Goal: Task Accomplishment & Management: Use online tool/utility

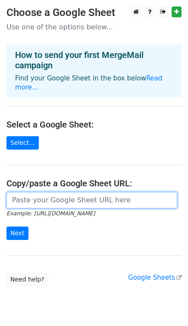
click at [96, 192] on input "url" at bounding box center [91, 200] width 171 height 16
paste input "https://docs.google.com/spreadsheets/d/1gI_Ud9o9K8Z2880RjWAl5kfqKB9bZCDEHR6I0-u…"
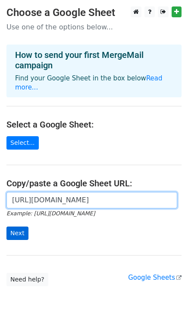
type input "https://docs.google.com/spreadsheets/d/1gI_Ud9o9K8Z2880RjWAl5kfqKB9bZCDEHR6I0-u…"
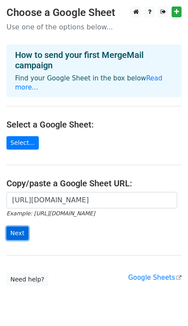
scroll to position [0, 0]
click at [20, 227] on input "Next" at bounding box center [17, 233] width 22 height 13
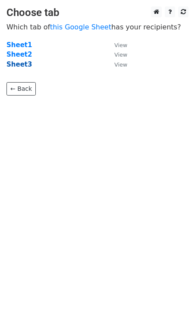
click at [21, 67] on strong "Sheet3" at bounding box center [19, 65] width 26 height 8
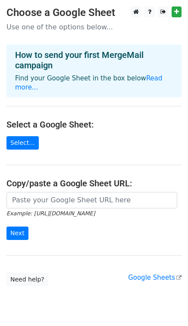
click at [79, 209] on icon "Example: https://docs.google.com/spreadsheets/d/abc/edit" at bounding box center [50, 213] width 89 height 8
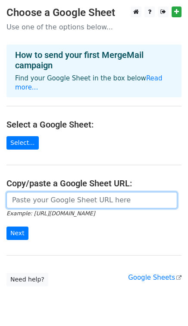
click at [80, 196] on input "url" at bounding box center [91, 200] width 171 height 16
paste input "https://docs.google.com/spreadsheets/d/1gI_Ud9o9K8Z2880RjWAl5kfqKB9bZCDEHR6I0-u…"
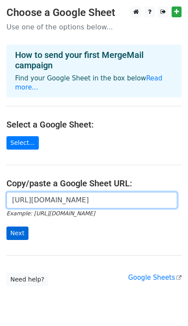
type input "https://docs.google.com/spreadsheets/d/1gI_Ud9o9K8Z2880RjWAl5kfqKB9bZCDEHR6I0-u…"
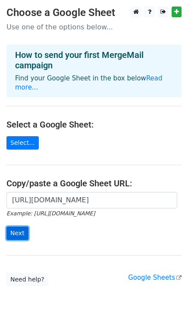
scroll to position [0, 0]
click at [11, 227] on input "Next" at bounding box center [17, 233] width 22 height 13
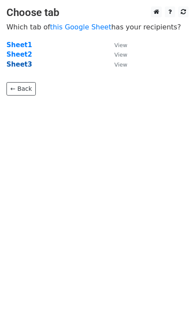
click at [22, 64] on strong "Sheet3" at bounding box center [19, 65] width 26 height 8
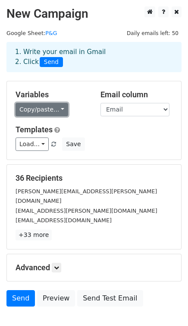
click at [55, 105] on link "Copy/paste..." at bounding box center [42, 109] width 53 height 13
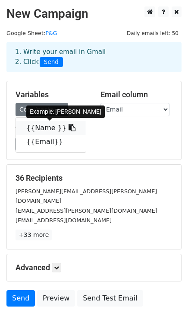
click at [69, 130] on icon at bounding box center [72, 127] width 7 height 7
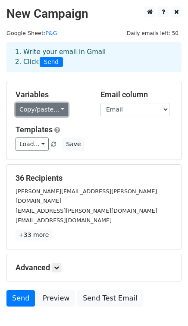
click at [49, 108] on link "Copy/paste..." at bounding box center [42, 109] width 53 height 13
